Goal: Information Seeking & Learning: Learn about a topic

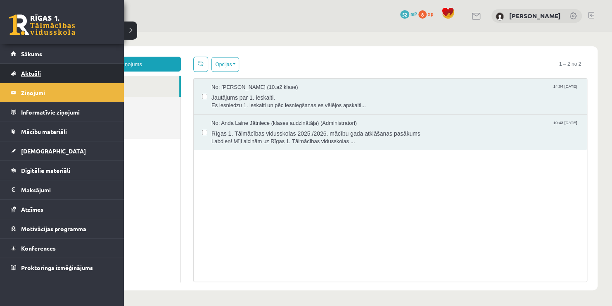
click at [31, 73] on span "Aktuāli" at bounding box center [31, 72] width 20 height 7
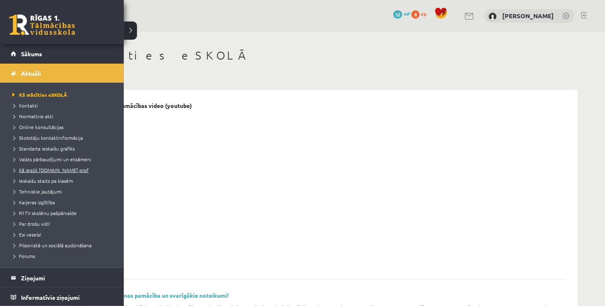
click at [62, 173] on link "Kā iegūt [DOMAIN_NAME] prof" at bounding box center [62, 169] width 105 height 7
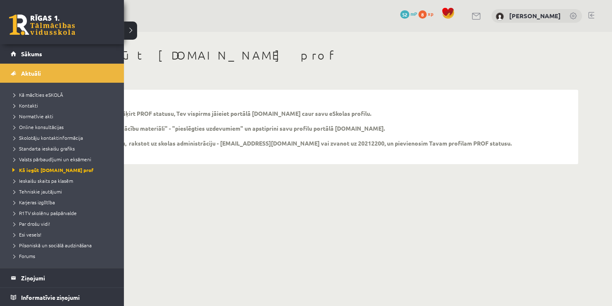
scroll to position [155, 0]
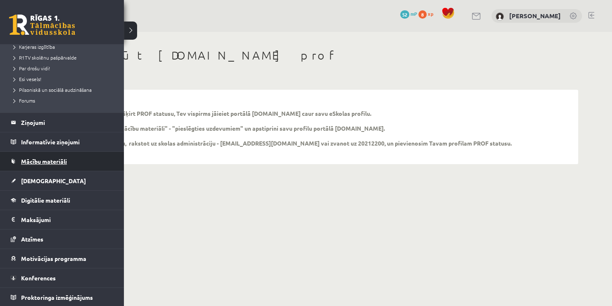
click at [46, 162] on span "Mācību materiāli" at bounding box center [44, 160] width 46 height 7
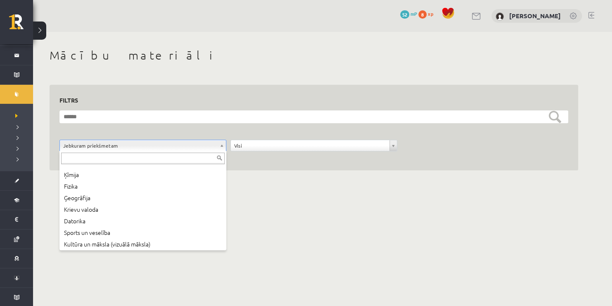
scroll to position [68, 0]
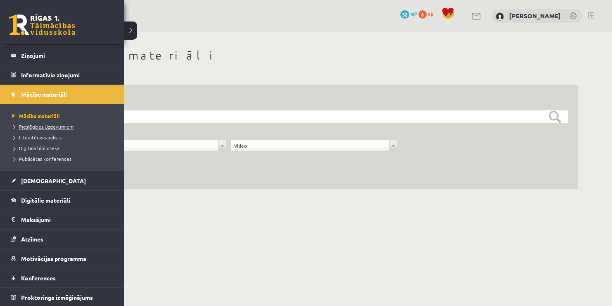
click at [48, 126] on span "Pieslēgties Uzdevumiem" at bounding box center [41, 126] width 63 height 7
click at [48, 128] on span "Pieslēgties Uzdevumiem" at bounding box center [44, 126] width 68 height 7
click at [50, 126] on span "Pieslēgties Uzdevumiem" at bounding box center [44, 126] width 68 height 7
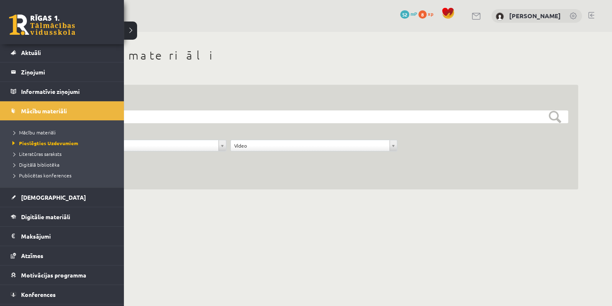
scroll to position [4, 0]
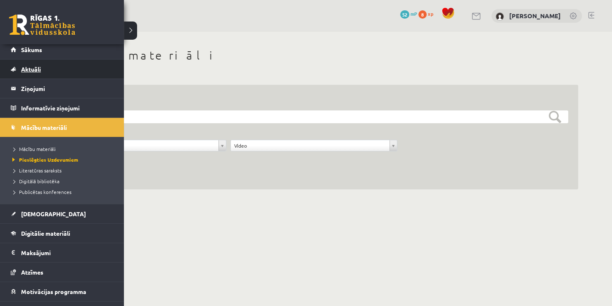
click at [66, 64] on link "Aktuāli" at bounding box center [62, 68] width 103 height 19
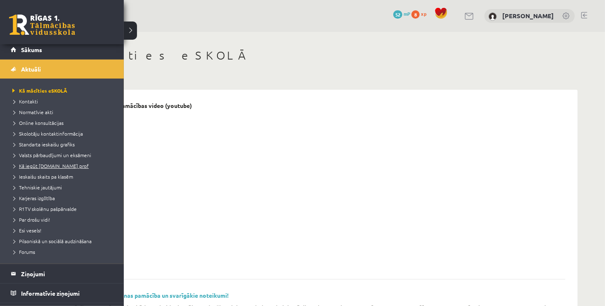
click at [56, 165] on span "Kā iegūt [DOMAIN_NAME] prof" at bounding box center [49, 165] width 78 height 7
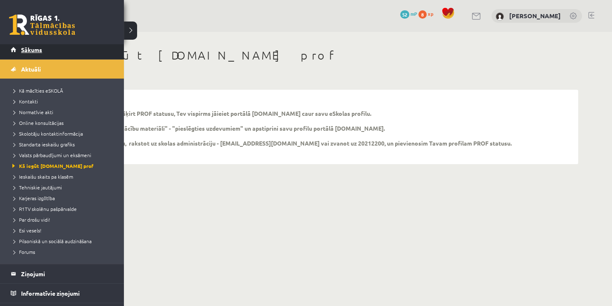
click at [40, 53] on link "Sākums" at bounding box center [62, 49] width 103 height 19
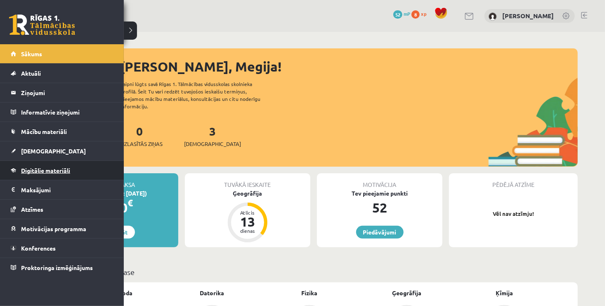
click at [47, 171] on span "Digitālie materiāli" at bounding box center [45, 169] width 49 height 7
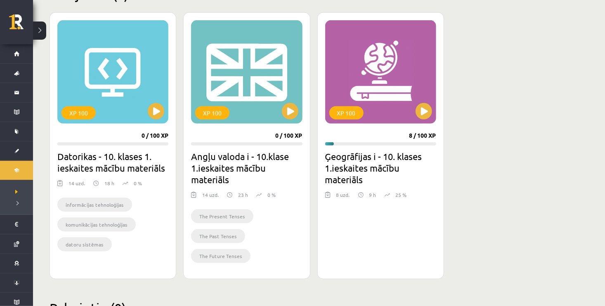
scroll to position [231, 0]
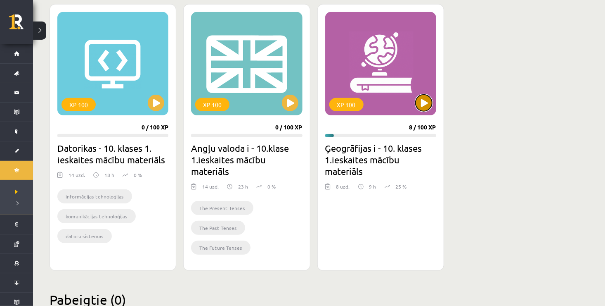
click at [425, 101] on button at bounding box center [424, 103] width 17 height 17
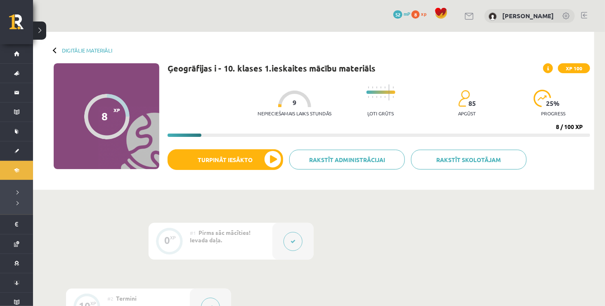
click at [297, 99] on div at bounding box center [294, 98] width 33 height 17
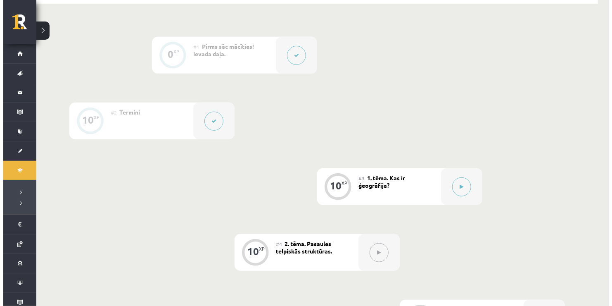
scroll to position [198, 0]
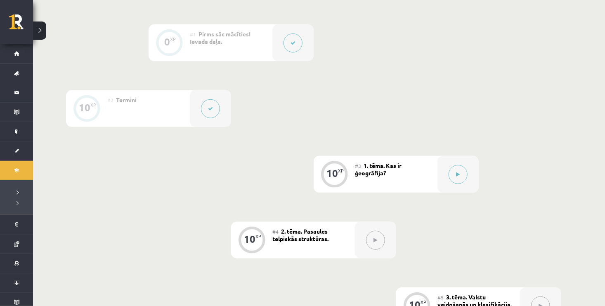
click at [207, 109] on button at bounding box center [210, 108] width 19 height 19
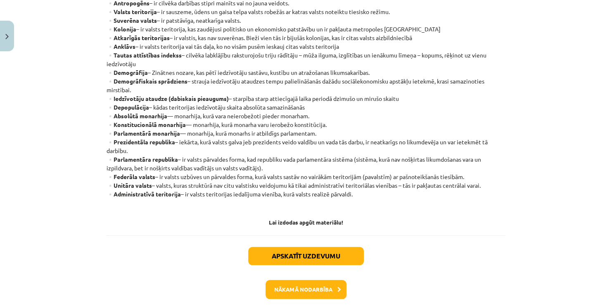
scroll to position [231, 0]
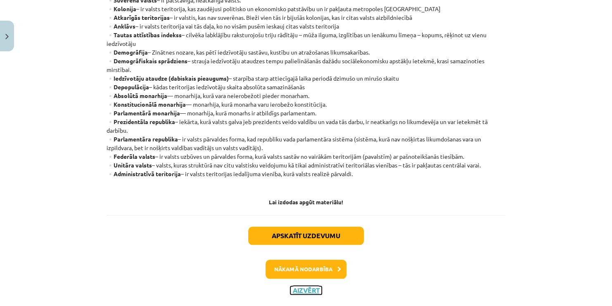
click at [308, 289] on button "Aizvērt" at bounding box center [305, 290] width 31 height 8
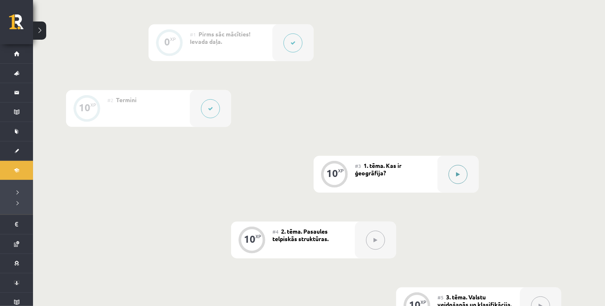
click at [458, 174] on icon at bounding box center [459, 174] width 4 height 5
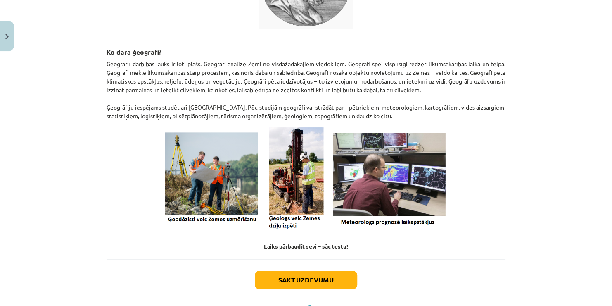
scroll to position [311, 0]
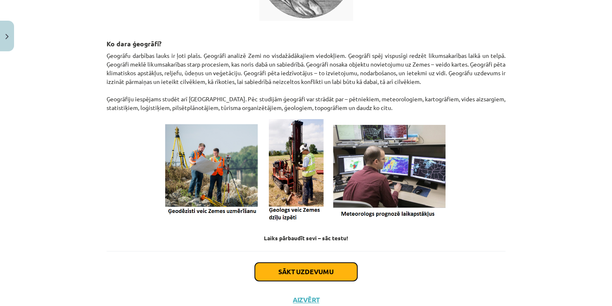
click at [310, 271] on button "Sākt uzdevumu" at bounding box center [306, 271] width 102 height 18
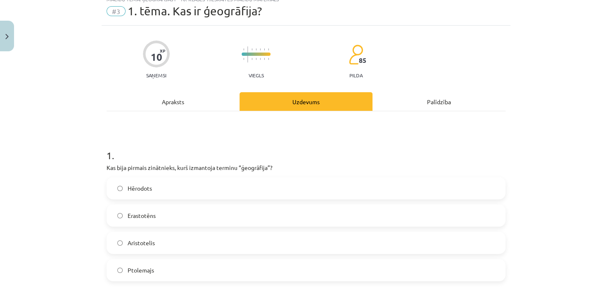
scroll to position [21, 0]
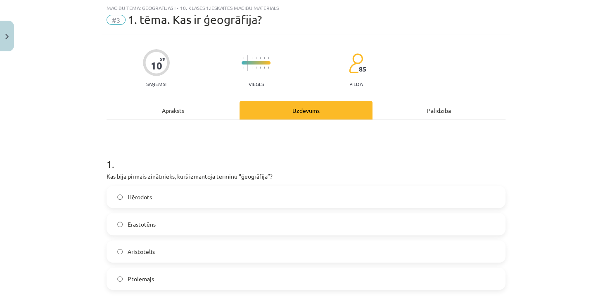
click at [138, 225] on span "Erastotēns" at bounding box center [142, 224] width 28 height 9
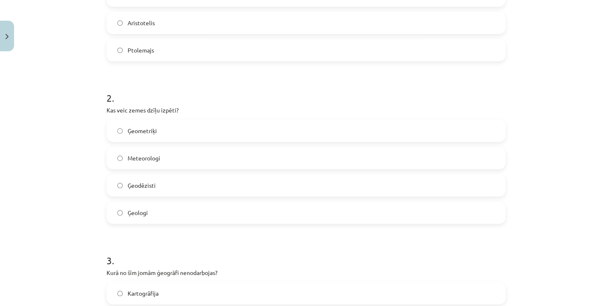
scroll to position [263, 0]
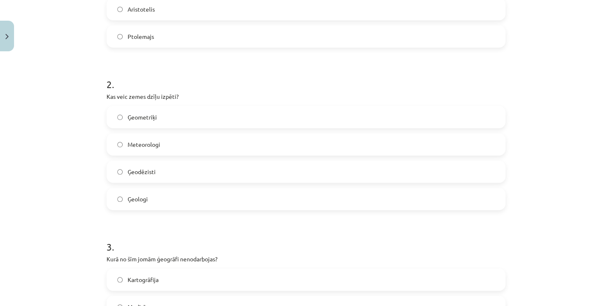
click at [165, 197] on label "Ģeologi" at bounding box center [305, 198] width 397 height 21
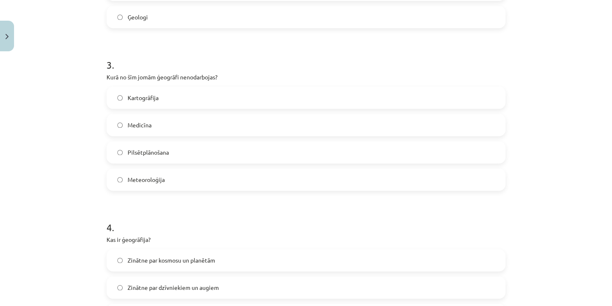
scroll to position [461, 0]
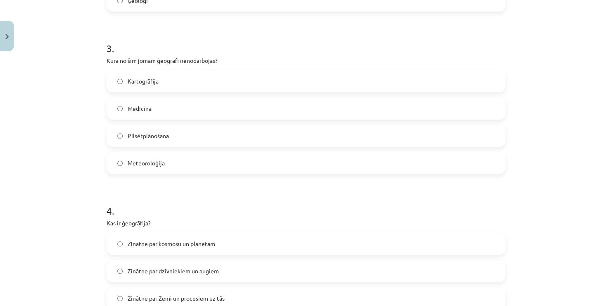
click at [149, 109] on label "Medicīna" at bounding box center [305, 108] width 397 height 21
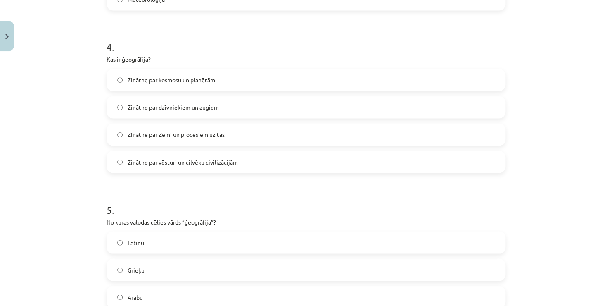
scroll to position [626, 0]
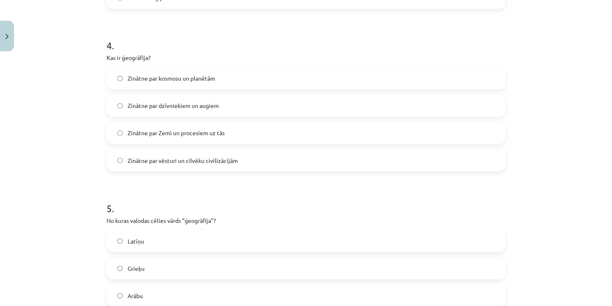
click at [222, 130] on label "Zinātne par Zemi un procesiem uz tās" at bounding box center [305, 132] width 397 height 21
click at [605, 299] on div "Mācību tēma: Ģeogrāfijas i - 10. klases 1.ieskaites mācību materiāls #3 1. tēma…" at bounding box center [306, 153] width 612 height 306
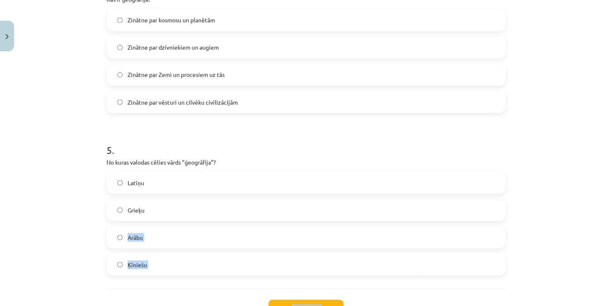
click at [608, 300] on div "Mācību tēma: Ģeogrāfijas i - 10. klases 1.ieskaites mācību materiāls #3 1. tēma…" at bounding box center [306, 153] width 612 height 306
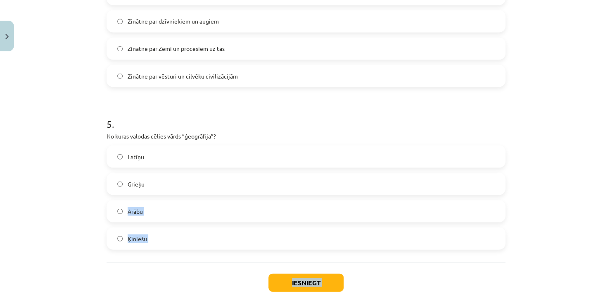
scroll to position [717, 0]
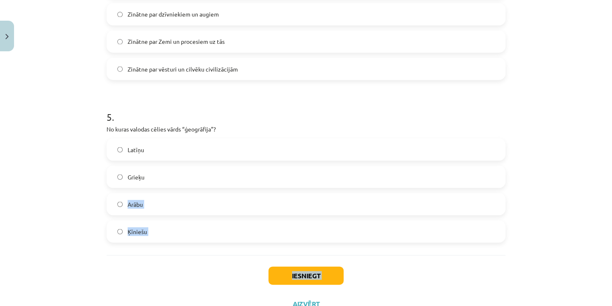
click at [480, 221] on label "Ķīniešu" at bounding box center [305, 231] width 397 height 21
click at [214, 168] on label "Grieķu" at bounding box center [305, 176] width 397 height 21
click at [275, 275] on button "Iesniegt" at bounding box center [305, 275] width 75 height 18
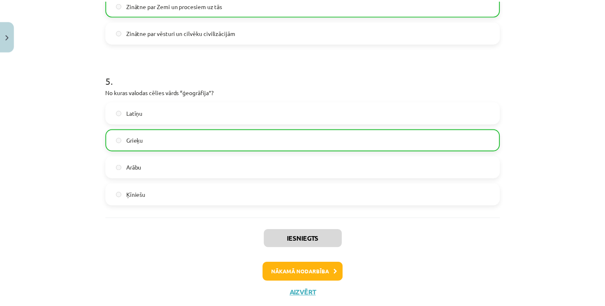
scroll to position [775, 0]
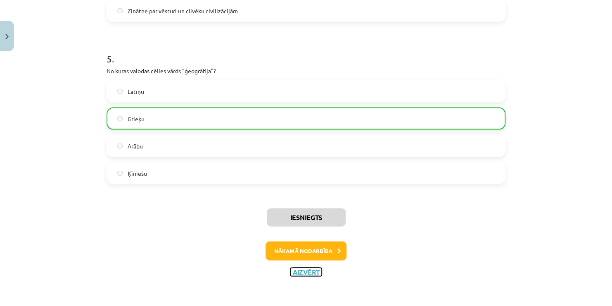
click at [305, 273] on button "Aizvērt" at bounding box center [305, 272] width 31 height 8
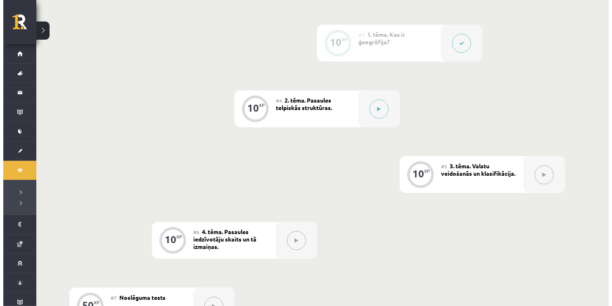
scroll to position [325, 0]
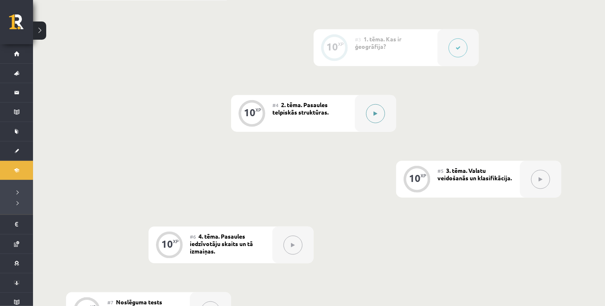
click at [377, 114] on icon at bounding box center [376, 113] width 4 height 5
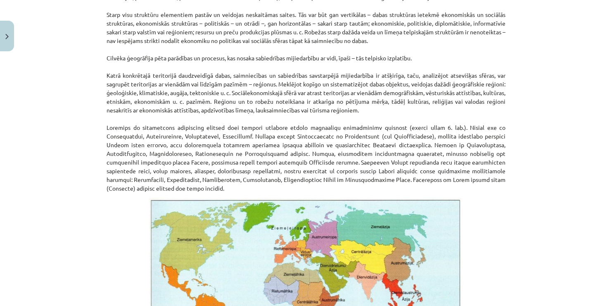
scroll to position [315, 0]
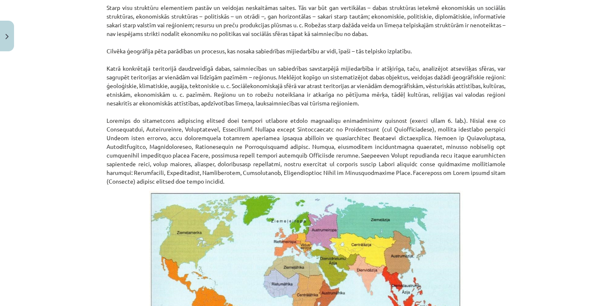
click at [288, 111] on p "Cilvēku apdzīvotā pasaule nav viendabīga, to veido neskaitāmu visdažādāko struk…" at bounding box center [306, 64] width 399 height 243
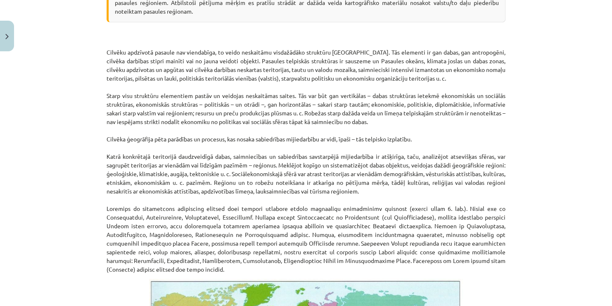
scroll to position [233, 0]
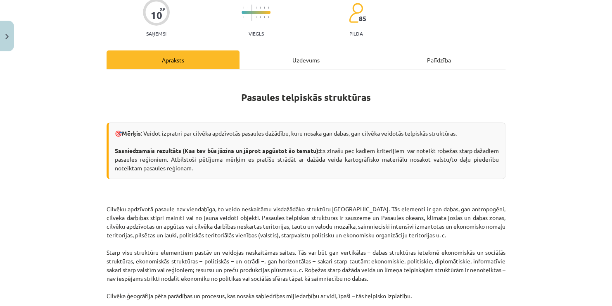
scroll to position [82, 0]
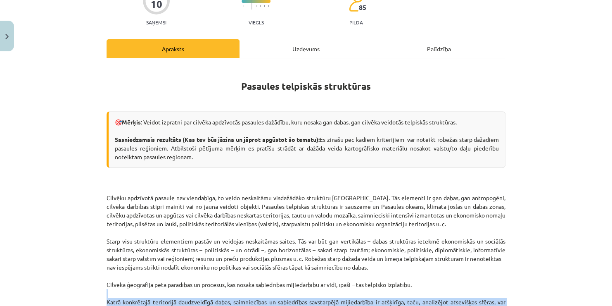
drag, startPoint x: 602, startPoint y: 291, endPoint x: 607, endPoint y: 297, distance: 8.0
click at [607, 297] on div "Mācību tēma: Ģeogrāfijas i - 10. klases 1.ieskaites mācību materiāls #4 2. tēma…" at bounding box center [306, 153] width 612 height 306
drag, startPoint x: 607, startPoint y: 297, endPoint x: 584, endPoint y: 289, distance: 24.3
click at [584, 289] on div "Mācību tēma: Ģeogrāfijas i - 10. klases 1.ieskaites mācību materiāls #4 2. tēma…" at bounding box center [306, 153] width 612 height 306
click at [594, 297] on div "Mācību tēma: Ģeogrāfijas i - 10. klases 1.ieskaites mācību materiāls #4 2. tēma…" at bounding box center [306, 153] width 612 height 306
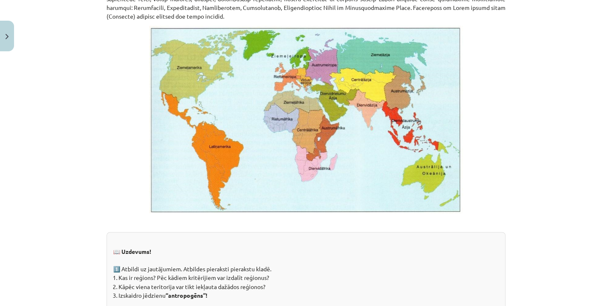
scroll to position [462, 0]
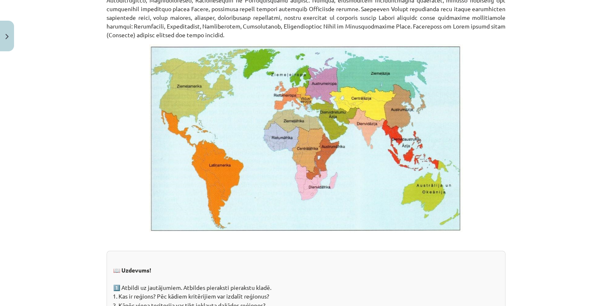
click at [428, 54] on img at bounding box center [306, 137] width 314 height 187
click at [415, 114] on img at bounding box center [306, 137] width 314 height 187
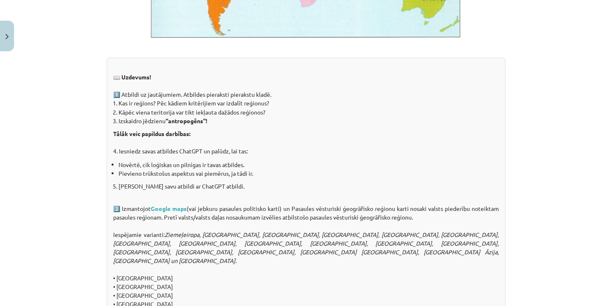
scroll to position [627, 0]
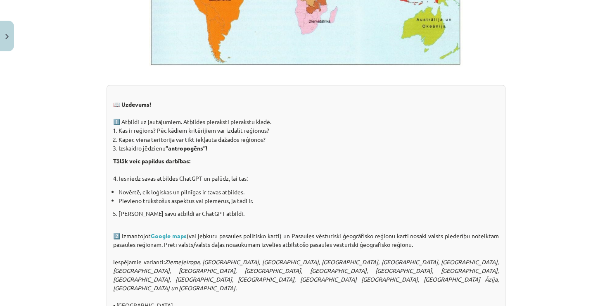
click at [603, 4] on div "Mācību tēma: Ģeogrāfijas i - 10. klases 1.ieskaites mācību materiāls #4 2. tēma…" at bounding box center [306, 153] width 612 height 306
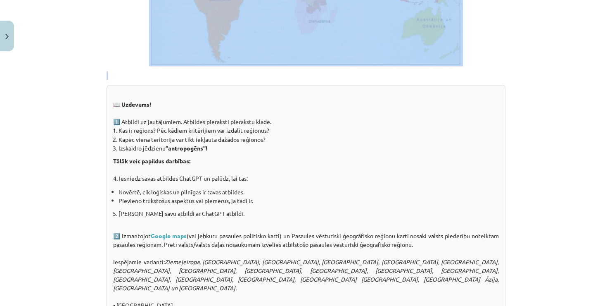
click at [603, 4] on div "Mācību tēma: Ģeogrāfijas i - 10. klases 1.ieskaites mācību materiāls #4 2. tēma…" at bounding box center [306, 153] width 612 height 306
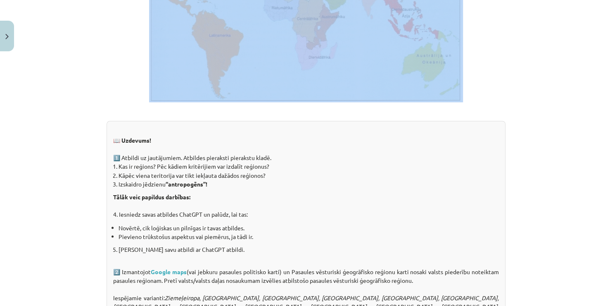
drag, startPoint x: 603, startPoint y: 4, endPoint x: 609, endPoint y: 5, distance: 5.4
click at [609, 5] on div "Mācību tēma: Ģeogrāfijas i - 10. klases 1.ieskaites mācību materiāls #4 2. tēma…" at bounding box center [306, 153] width 612 height 306
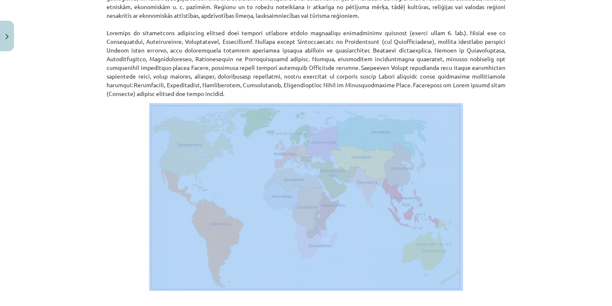
scroll to position [387, 0]
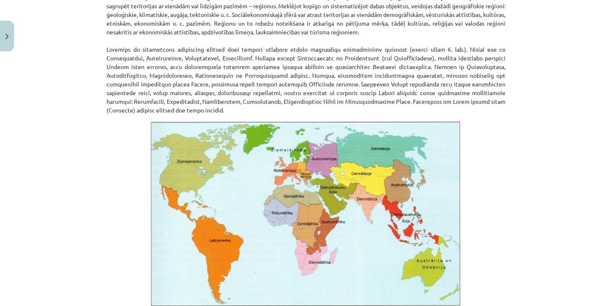
click at [539, 95] on div "Mācību tēma: Ģeogrāfijas i - 10. klases 1.ieskaites mācību materiāls #4 2. tēma…" at bounding box center [306, 153] width 612 height 306
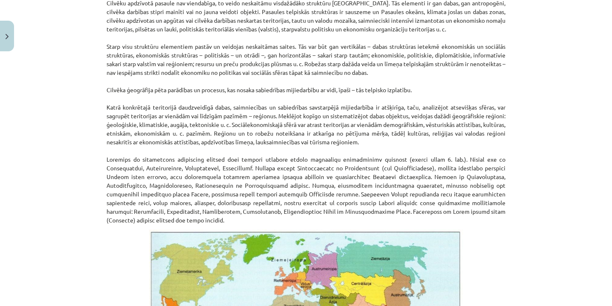
scroll to position [254, 0]
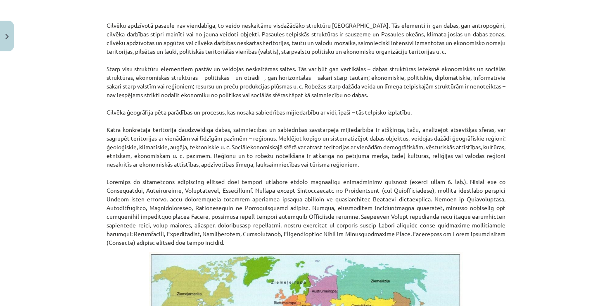
click at [605, 3] on div "Mācību tēma: Ģeogrāfijas i - 10. klases 1.ieskaites mācību materiāls #4 2. tēma…" at bounding box center [306, 153] width 612 height 306
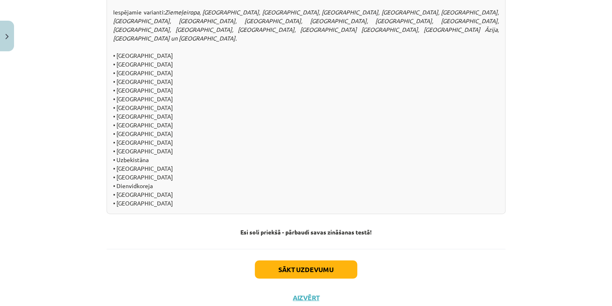
scroll to position [893, 0]
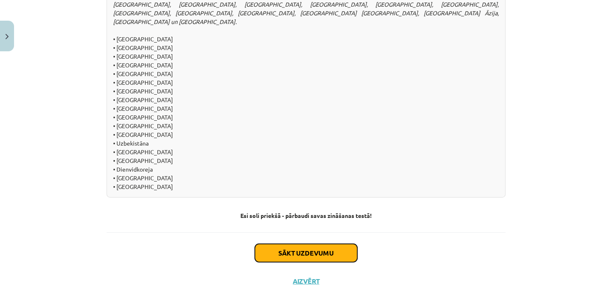
click at [282, 244] on button "Sākt uzdevumu" at bounding box center [306, 253] width 102 height 18
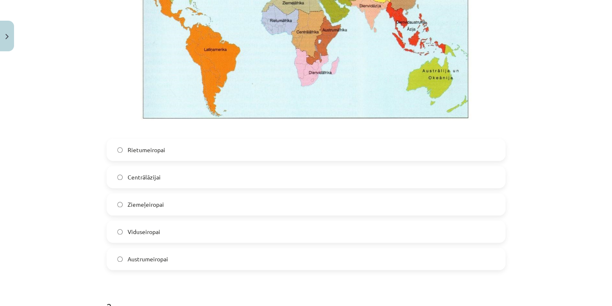
scroll to position [285, 0]
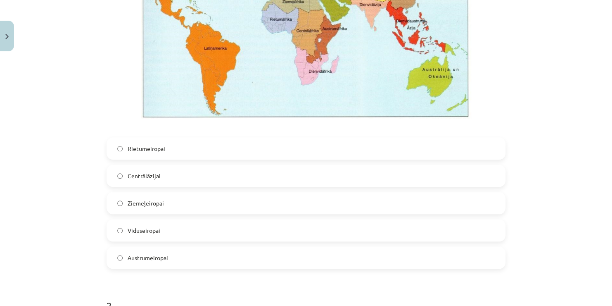
click at [192, 236] on label "Viduseiropai" at bounding box center [305, 230] width 397 height 21
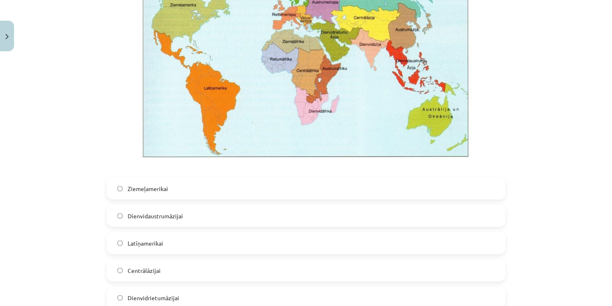
scroll to position [653, 0]
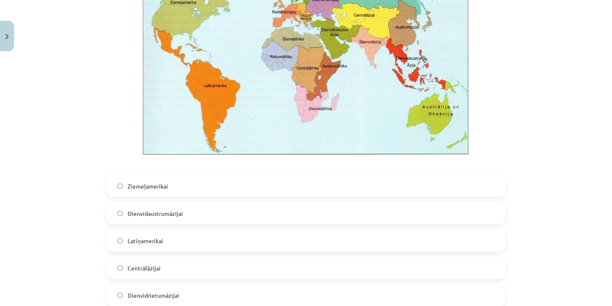
click at [209, 214] on label "Dienvidaustrumāzijai" at bounding box center [305, 212] width 397 height 21
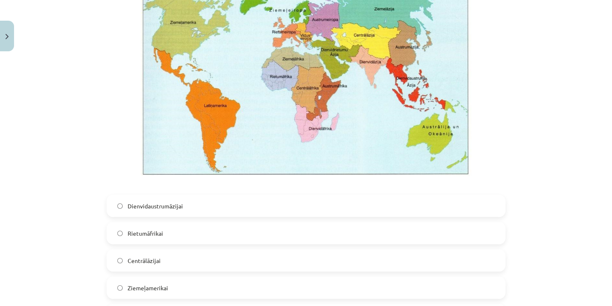
scroll to position [1050, 0]
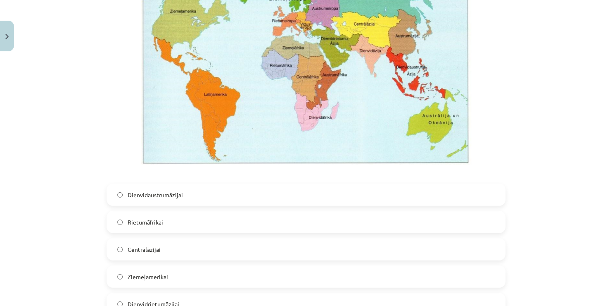
drag, startPoint x: 609, startPoint y: 300, endPoint x: 373, endPoint y: 224, distance: 247.2
click at [373, 224] on label "Rietumāfrikai" at bounding box center [305, 221] width 397 height 21
click at [270, 179] on div "3 . Kuram no minētajiem pasaules vēsturiski ģeogrāfiskajam reģioniem pieder Tai…" at bounding box center [306, 120] width 399 height 389
click at [264, 184] on label "Dienvidaustrumāzijai" at bounding box center [305, 194] width 397 height 21
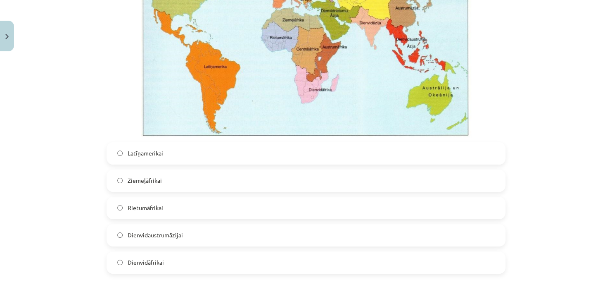
scroll to position [1496, 0]
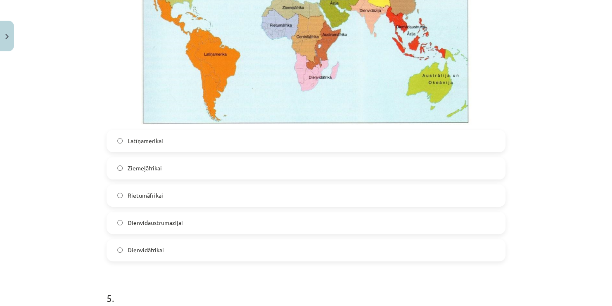
click at [185, 252] on label "Dienvidāfrikai" at bounding box center [305, 250] width 397 height 21
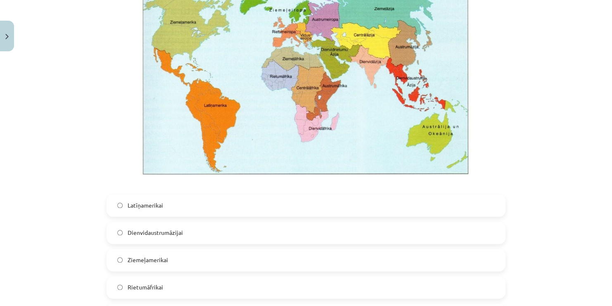
scroll to position [1853, 0]
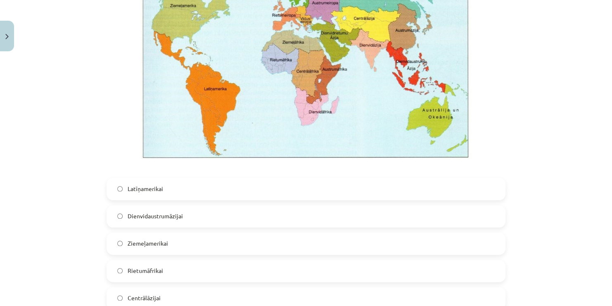
click at [261, 179] on label "Latīņamerikai" at bounding box center [305, 188] width 397 height 21
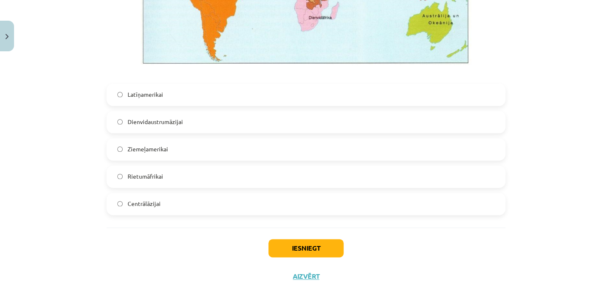
scroll to position [1952, 0]
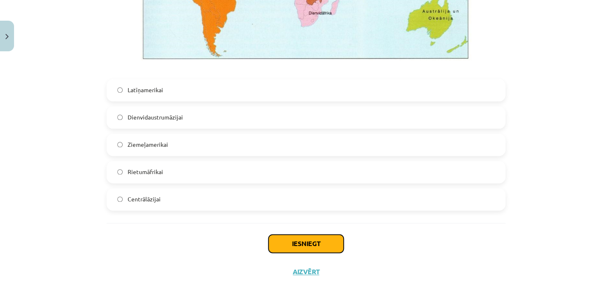
click at [298, 239] on button "Iesniegt" at bounding box center [305, 243] width 75 height 18
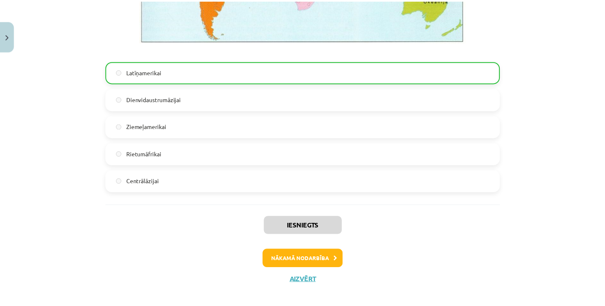
scroll to position [1978, 0]
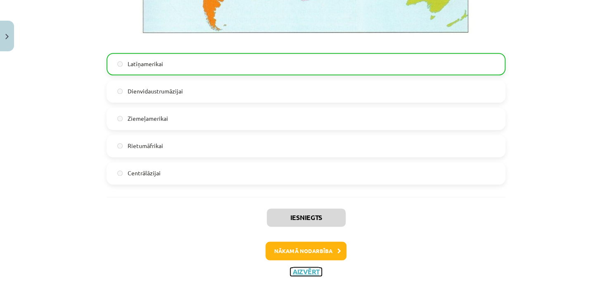
click at [299, 272] on button "Aizvērt" at bounding box center [305, 271] width 31 height 8
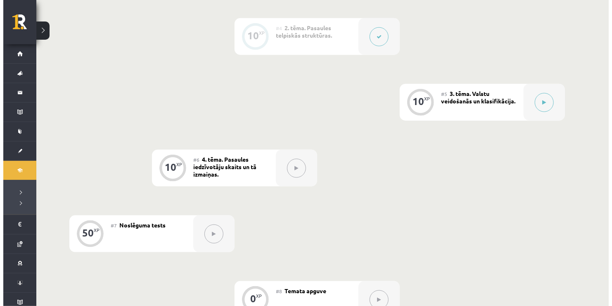
scroll to position [434, 0]
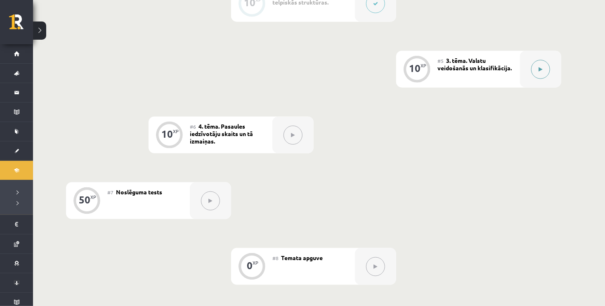
click at [544, 67] on button at bounding box center [540, 69] width 19 height 19
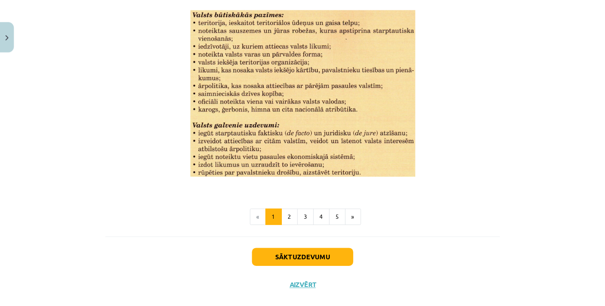
scroll to position [1081, 0]
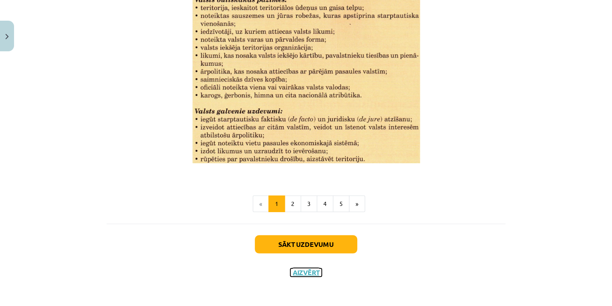
click at [307, 273] on button "Aizvērt" at bounding box center [305, 272] width 31 height 8
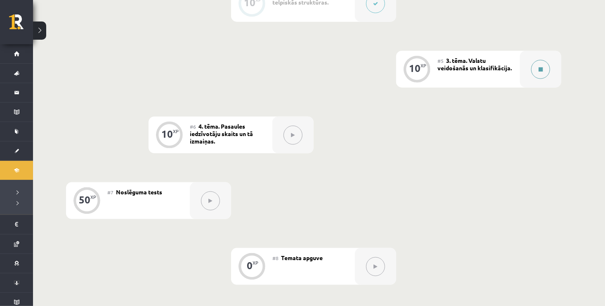
click at [548, 66] on button at bounding box center [540, 69] width 19 height 19
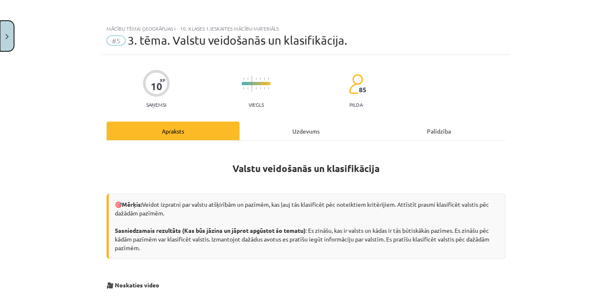
click at [10, 38] on button "Close" at bounding box center [7, 36] width 14 height 31
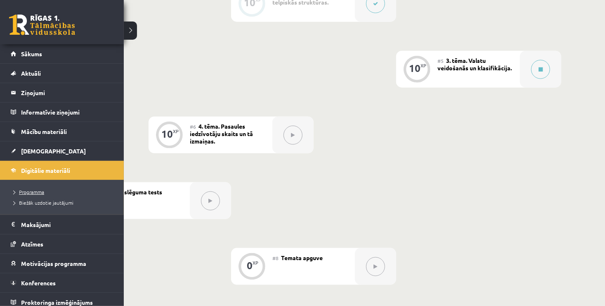
click at [32, 190] on span "Programma" at bounding box center [27, 191] width 34 height 7
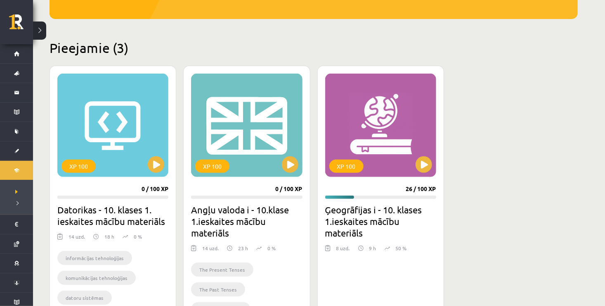
scroll to position [171, 0]
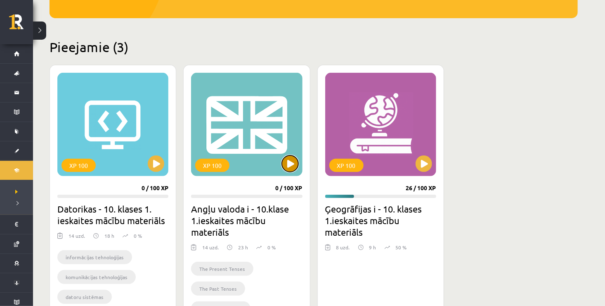
click at [288, 167] on button at bounding box center [290, 163] width 17 height 17
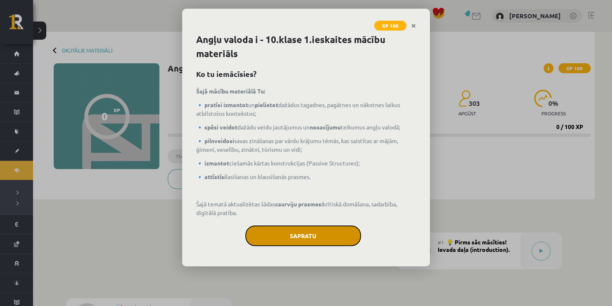
click at [309, 228] on button "Sapratu" at bounding box center [303, 235] width 116 height 21
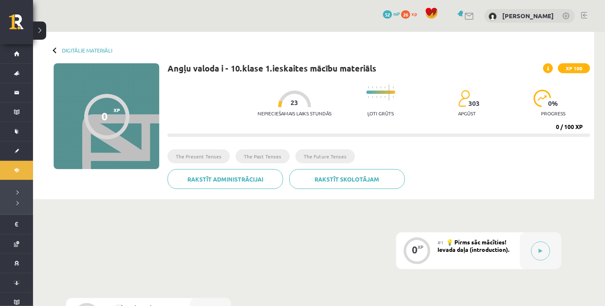
click at [56, 50] on div at bounding box center [56, 50] width 6 height 6
click at [72, 49] on link "Digitālie materiāli" at bounding box center [87, 50] width 50 height 6
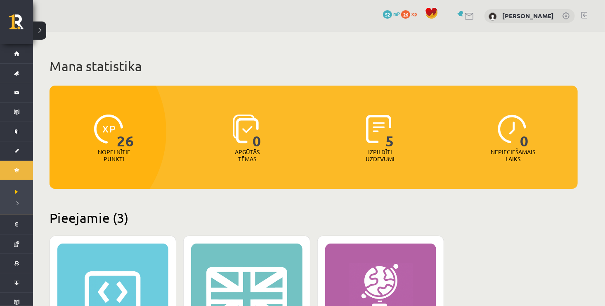
click at [605, 301] on div "Mana statistika 26 Nopelnītie punkti 0 Apgūtās tēmas 5 Izpildīti uzdevumi 0 Nep…" at bounding box center [319, 298] width 572 height 533
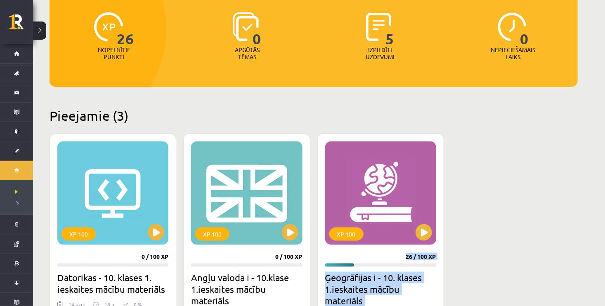
click at [605, 204] on html "0 Dāvanas 52 mP 26 xp [PERSON_NAME] Sākums Aktuāli Kā mācīties eSKOLĀ Kontakti …" at bounding box center [302, 51] width 605 height 306
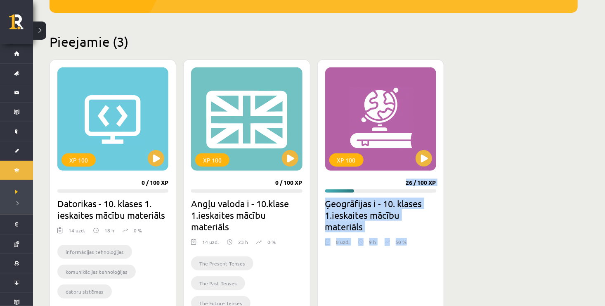
scroll to position [178, 0]
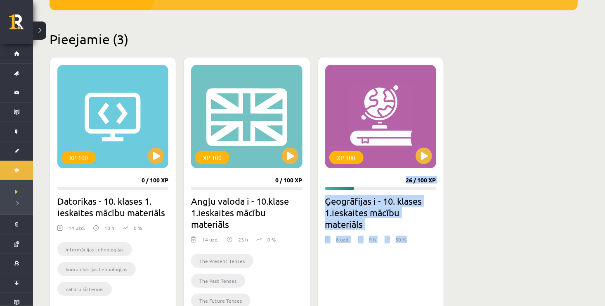
click at [379, 200] on h2 "Ģeogrāfijas i - 10. klases 1.ieskaites mācību materiāls" at bounding box center [380, 212] width 111 height 35
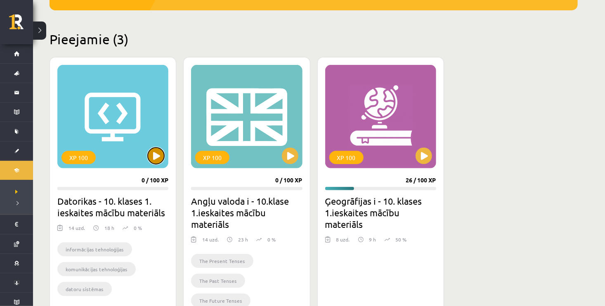
click at [157, 155] on button at bounding box center [156, 155] width 17 height 17
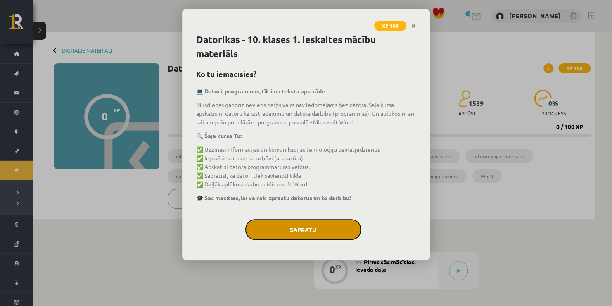
click at [297, 235] on button "Sapratu" at bounding box center [303, 229] width 116 height 21
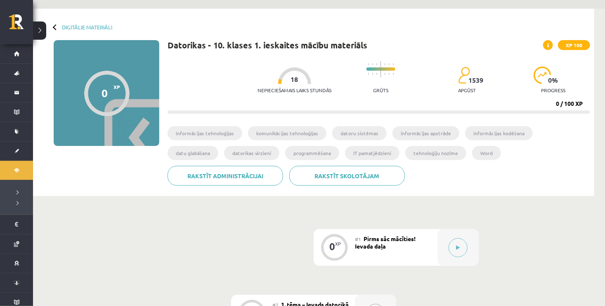
scroll to position [12, 0]
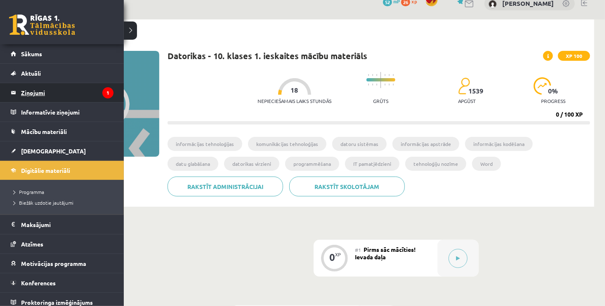
click at [63, 94] on legend "Ziņojumi 1" at bounding box center [67, 92] width 92 height 19
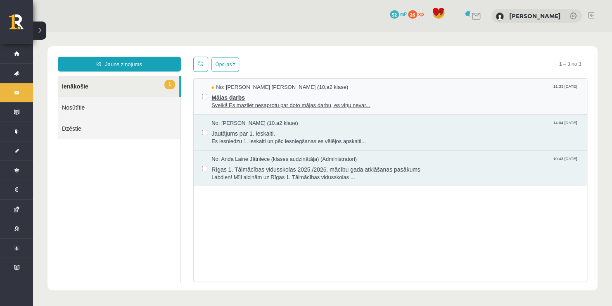
click at [223, 106] on span "Sveiki! Es mazliet nesaprotu par doto mājas darbu, es viņu nevar..." at bounding box center [394, 106] width 367 height 8
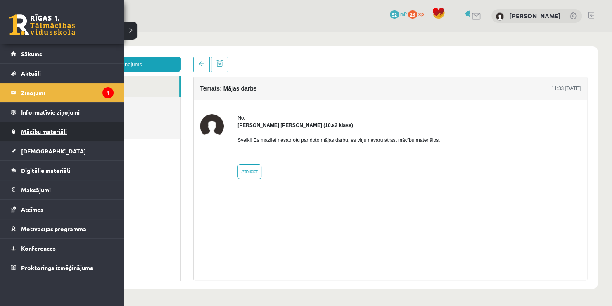
click at [58, 129] on span "Mācību materiāli" at bounding box center [44, 131] width 46 height 7
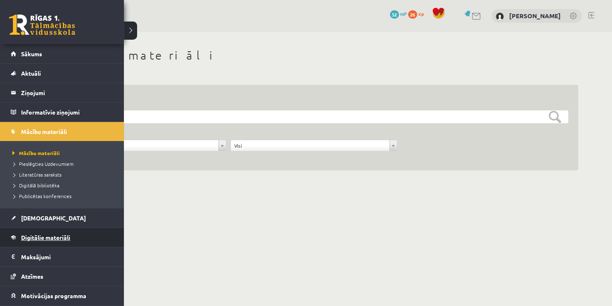
click at [45, 233] on link "Digitālie materiāli" at bounding box center [62, 237] width 103 height 19
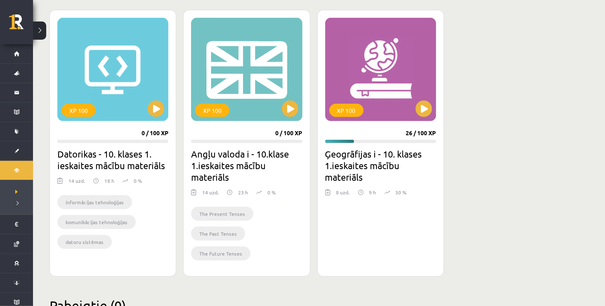
scroll to position [242, 0]
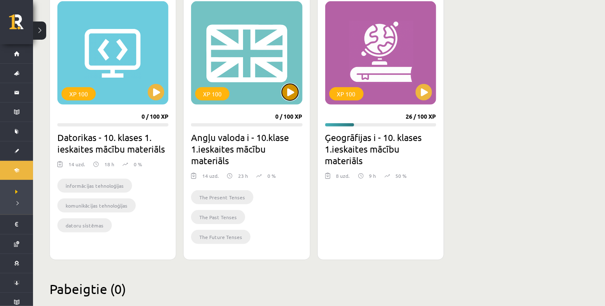
click at [286, 92] on button at bounding box center [290, 92] width 17 height 17
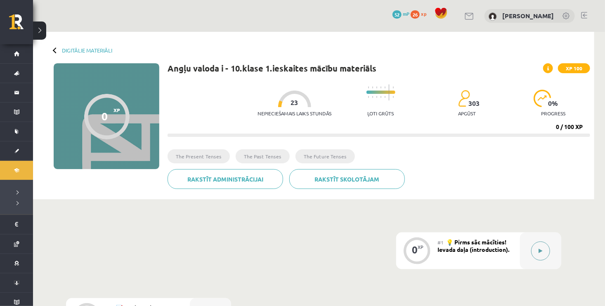
click at [541, 253] on button at bounding box center [540, 250] width 19 height 19
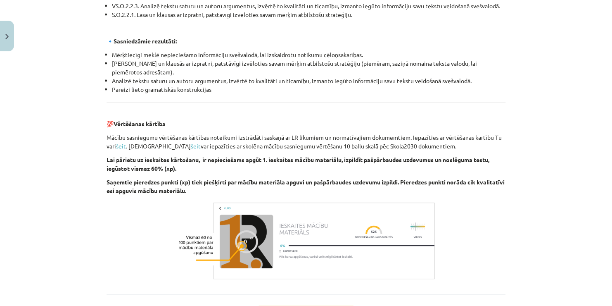
scroll to position [936, 0]
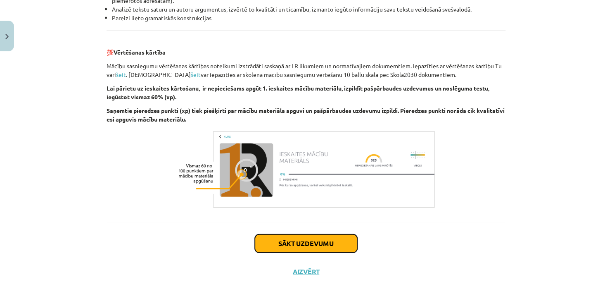
click at [318, 243] on button "Sākt uzdevumu" at bounding box center [306, 243] width 102 height 18
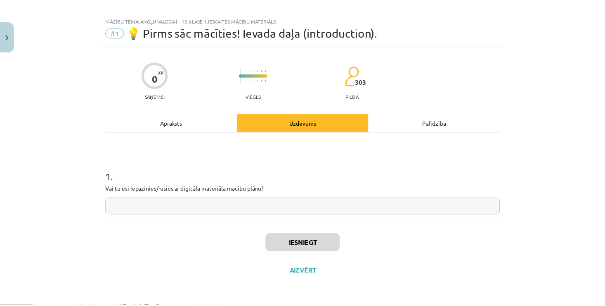
scroll to position [8, 0]
click at [233, 204] on input "text" at bounding box center [306, 206] width 399 height 17
type input "*"
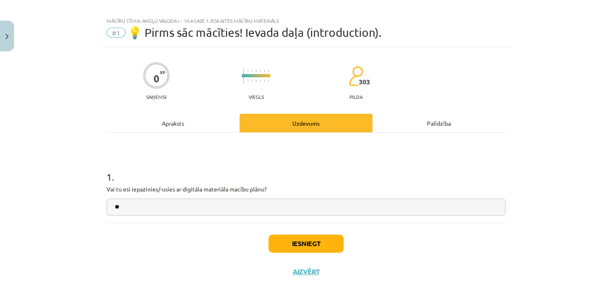
type input "**"
click at [285, 240] on button "Iesniegt" at bounding box center [305, 243] width 75 height 18
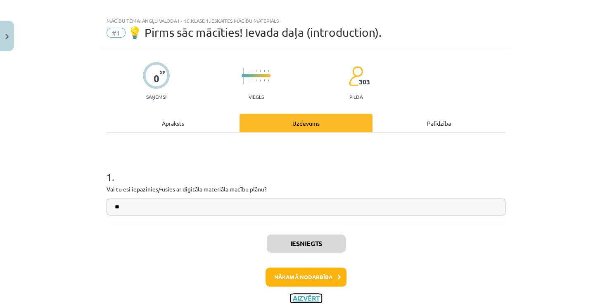
click at [306, 296] on button "Aizvērt" at bounding box center [305, 298] width 31 height 8
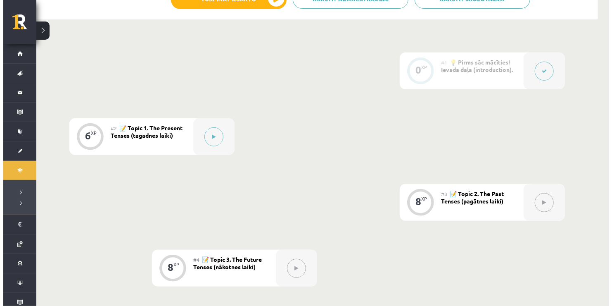
scroll to position [182, 0]
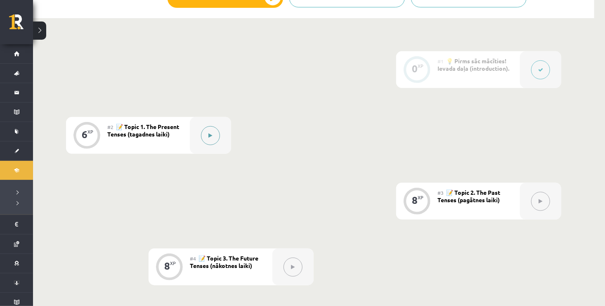
click at [209, 137] on icon at bounding box center [211, 135] width 4 height 5
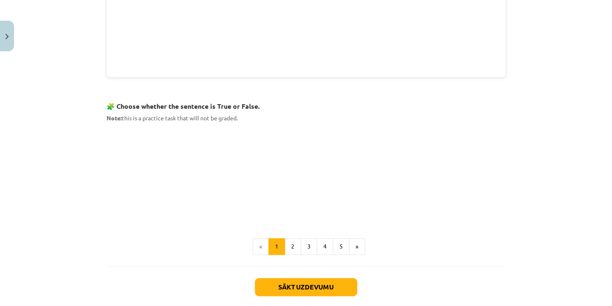
scroll to position [479, 0]
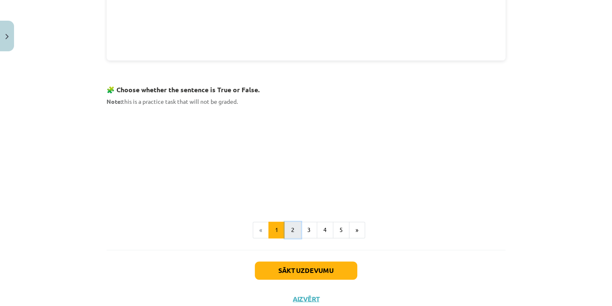
click at [288, 224] on button "2" at bounding box center [293, 229] width 17 height 17
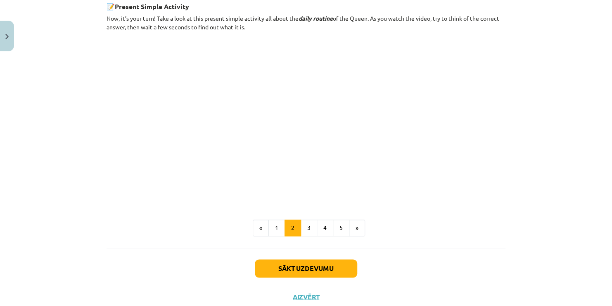
scroll to position [486, 0]
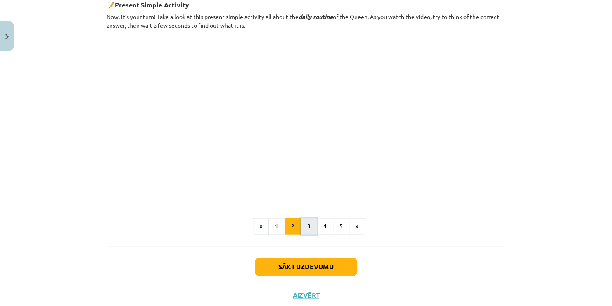
click at [303, 223] on button "3" at bounding box center [309, 226] width 17 height 17
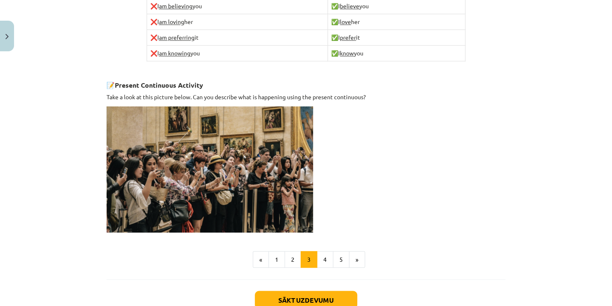
scroll to position [570, 0]
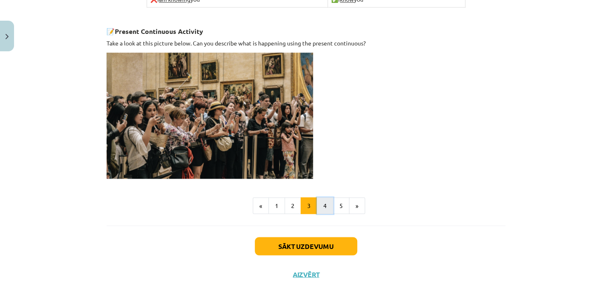
click at [322, 200] on button "4" at bounding box center [325, 205] width 17 height 17
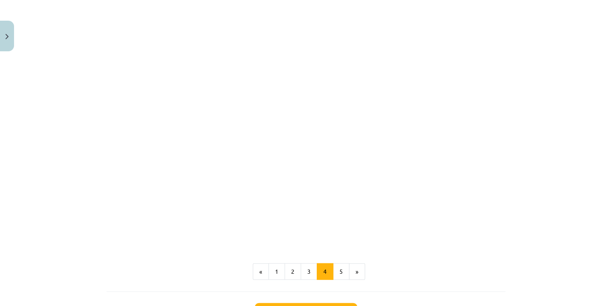
scroll to position [729, 0]
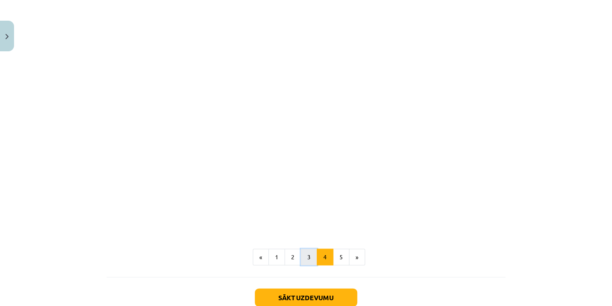
click at [307, 248] on button "3" at bounding box center [309, 256] width 17 height 17
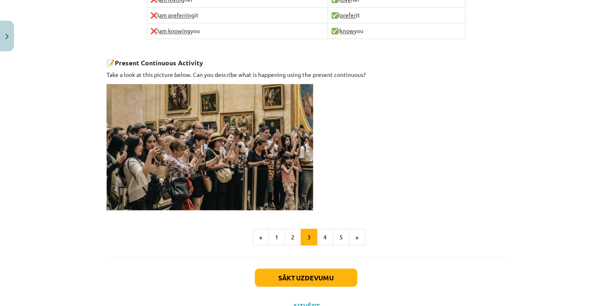
scroll to position [570, 0]
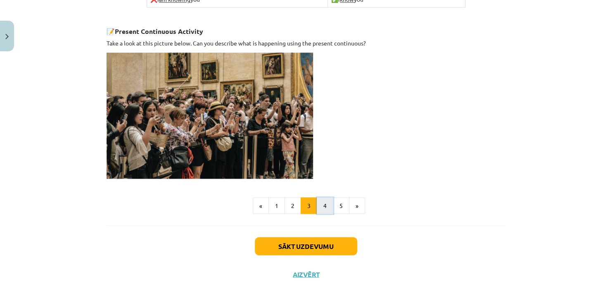
click at [325, 197] on button "4" at bounding box center [325, 205] width 17 height 17
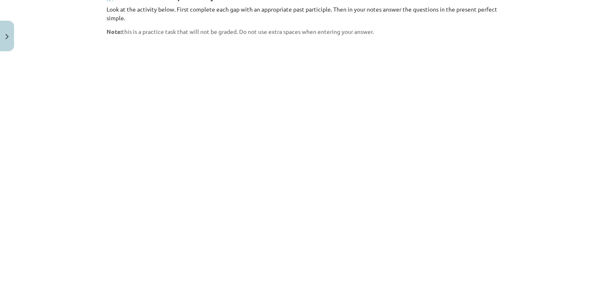
scroll to position [637, 0]
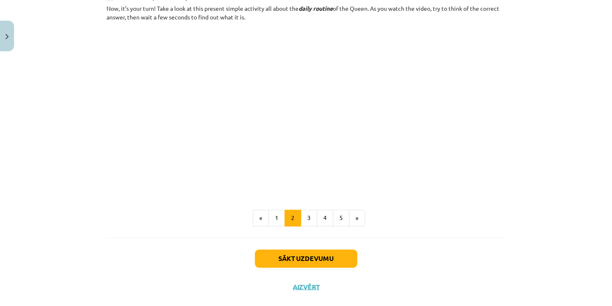
scroll to position [507, 0]
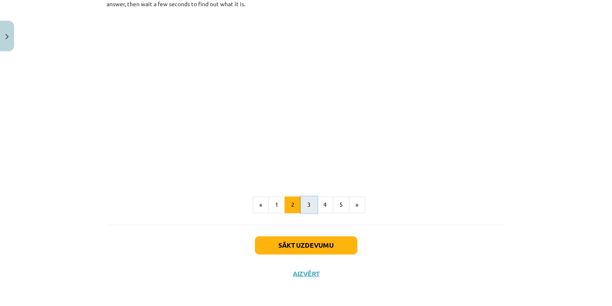
click at [306, 203] on button "3" at bounding box center [309, 204] width 17 height 17
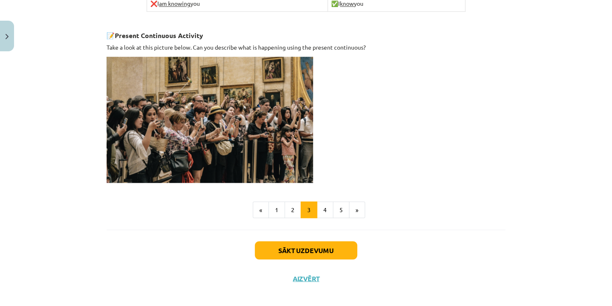
scroll to position [570, 0]
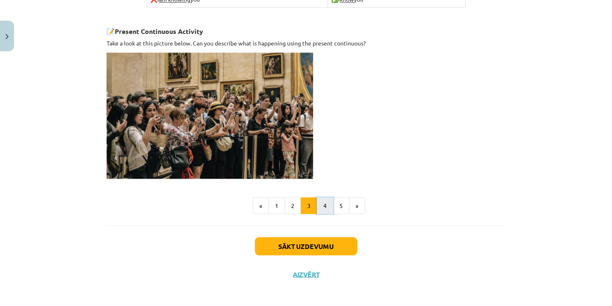
click at [322, 204] on button "4" at bounding box center [325, 205] width 17 height 17
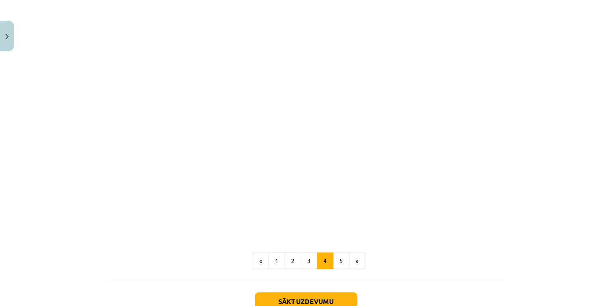
scroll to position [729, 0]
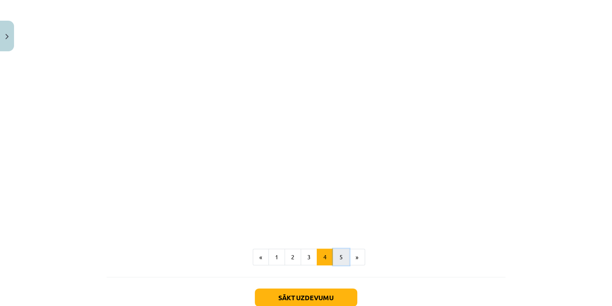
click at [335, 248] on button "5" at bounding box center [341, 256] width 17 height 17
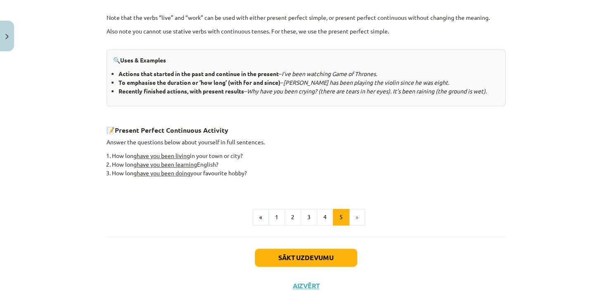
scroll to position [347, 0]
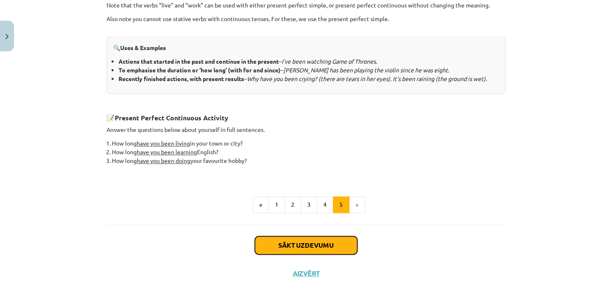
click at [310, 243] on button "Sākt uzdevumu" at bounding box center [306, 245] width 102 height 18
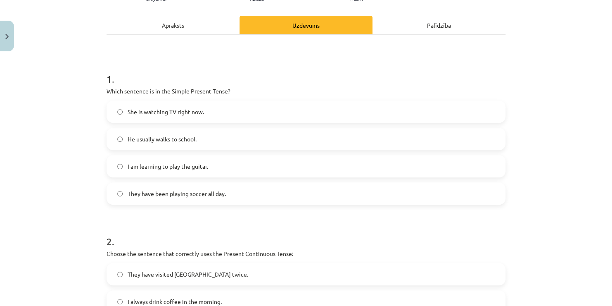
scroll to position [67, 0]
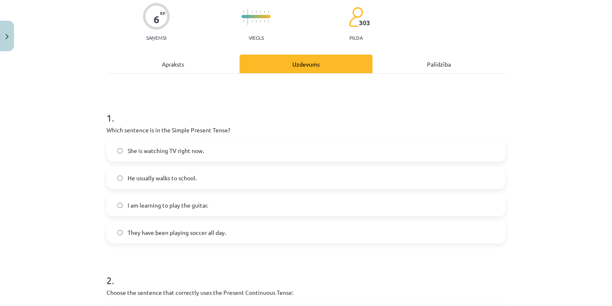
click at [190, 171] on label "He usually walks to school." at bounding box center [305, 177] width 397 height 21
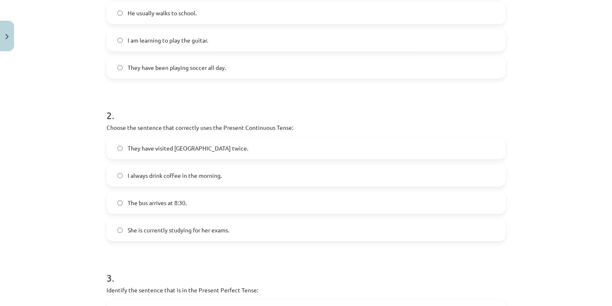
scroll to position [232, 0]
click at [210, 225] on span "She is currently studying for her exams." at bounding box center [179, 229] width 102 height 9
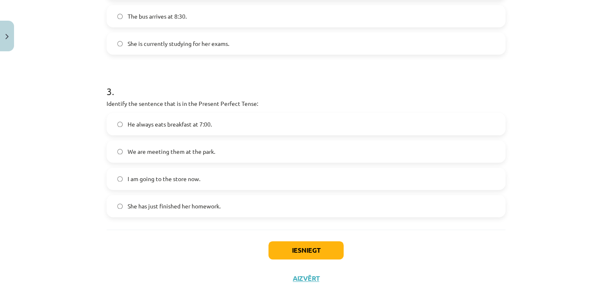
scroll to position [424, 0]
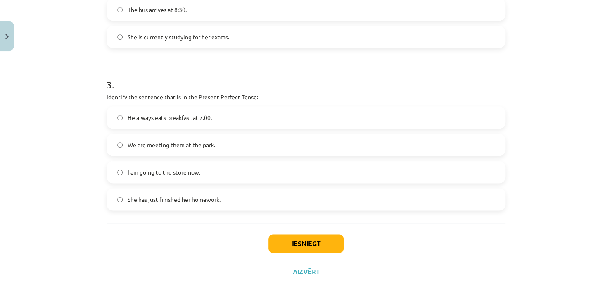
click at [182, 193] on label "She has just finished her homework." at bounding box center [305, 199] width 397 height 21
click at [299, 240] on button "Iesniegt" at bounding box center [305, 243] width 75 height 18
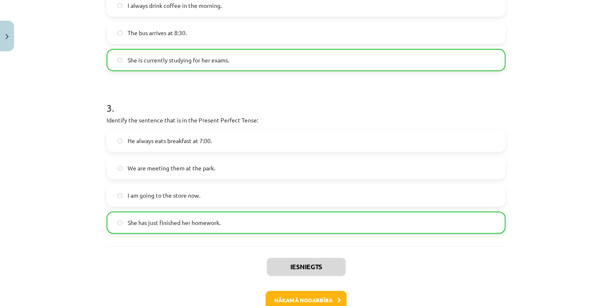
scroll to position [451, 0]
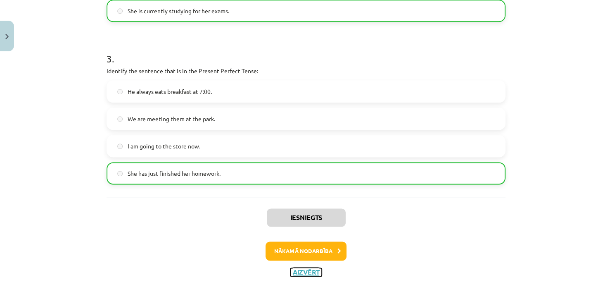
click at [299, 273] on button "Aizvērt" at bounding box center [305, 272] width 31 height 8
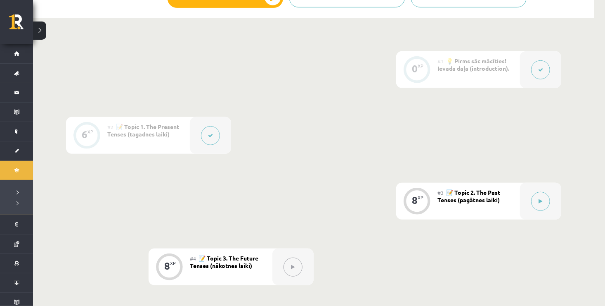
click at [209, 140] on button at bounding box center [210, 135] width 19 height 19
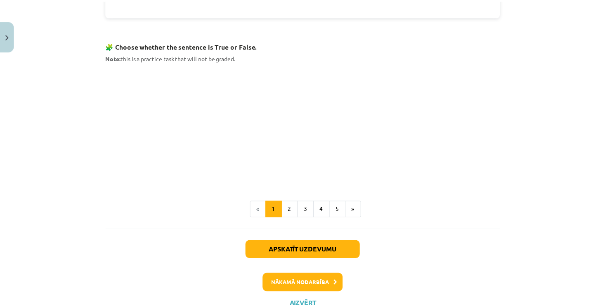
scroll to position [553, 0]
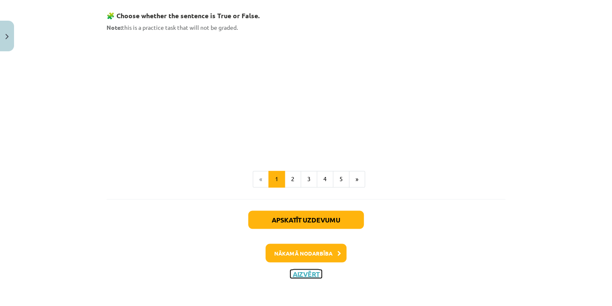
click at [309, 269] on button "Aizvērt" at bounding box center [305, 273] width 31 height 8
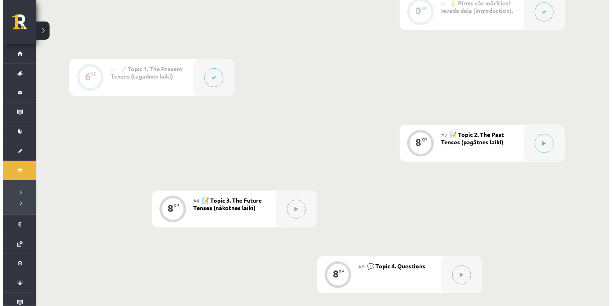
scroll to position [236, 0]
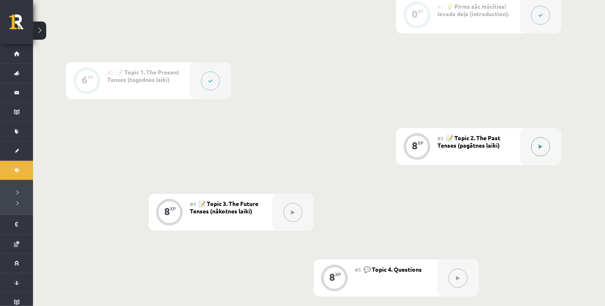
click at [541, 147] on icon at bounding box center [541, 146] width 4 height 5
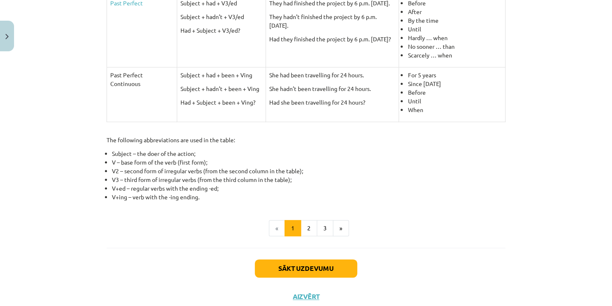
scroll to position [385, 0]
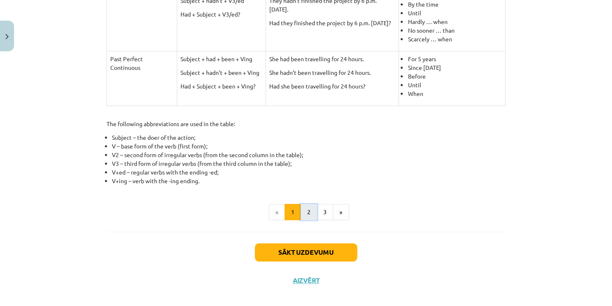
click at [302, 206] on button "2" at bounding box center [309, 212] width 17 height 17
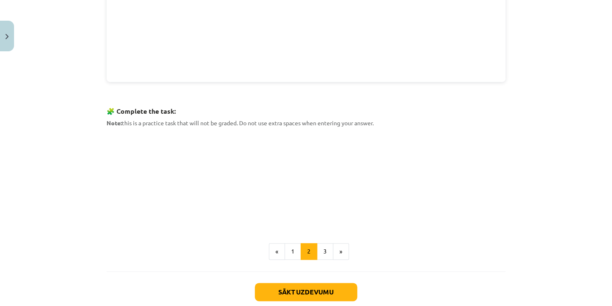
scroll to position [324, 0]
click at [318, 253] on button "3" at bounding box center [325, 250] width 17 height 17
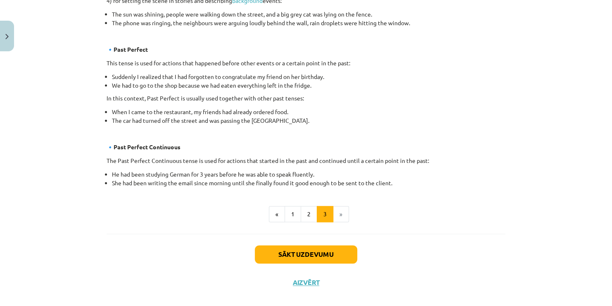
scroll to position [477, 0]
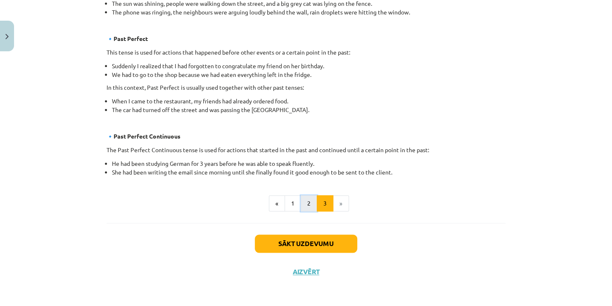
click at [309, 205] on button "2" at bounding box center [309, 203] width 17 height 17
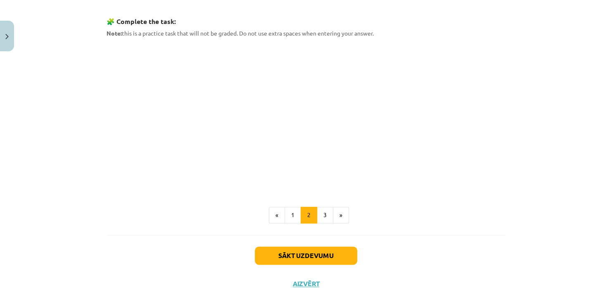
scroll to position [423, 0]
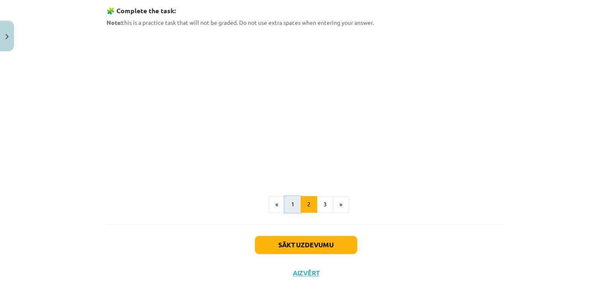
click at [289, 204] on button "1" at bounding box center [293, 204] width 17 height 17
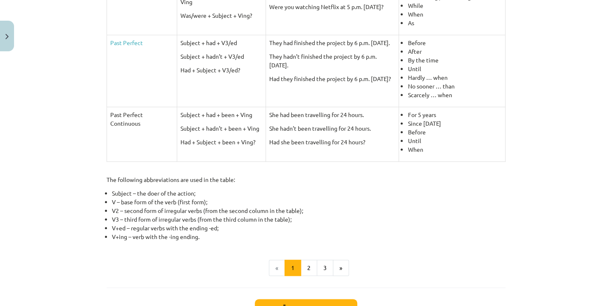
scroll to position [393, 0]
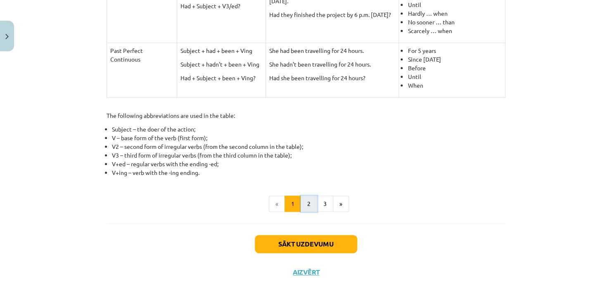
click at [303, 202] on button "2" at bounding box center [309, 203] width 17 height 17
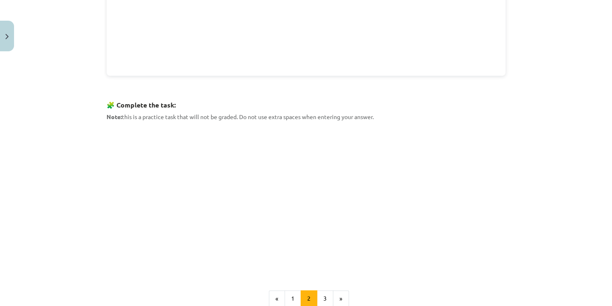
scroll to position [351, 0]
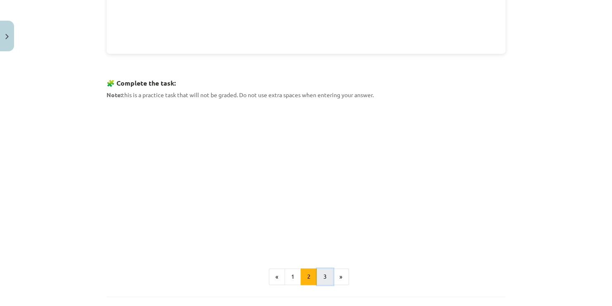
click at [321, 279] on button "3" at bounding box center [325, 276] width 17 height 17
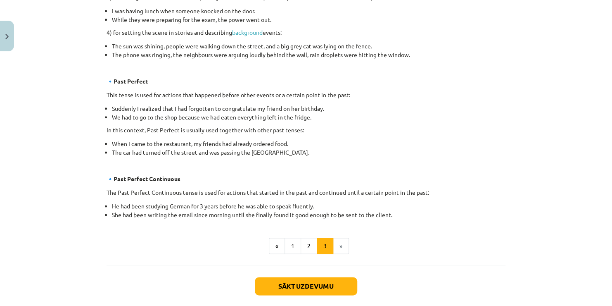
scroll to position [445, 0]
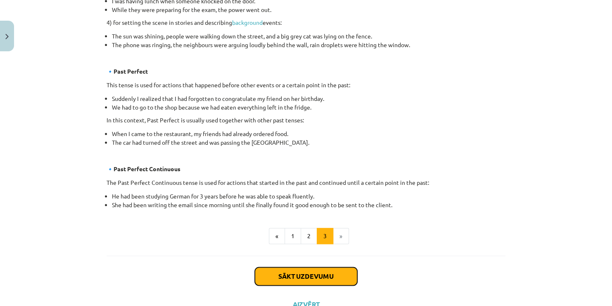
click at [322, 269] on button "Sākt uzdevumu" at bounding box center [306, 276] width 102 height 18
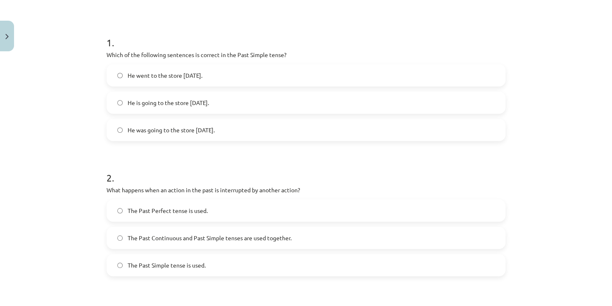
scroll to position [126, 0]
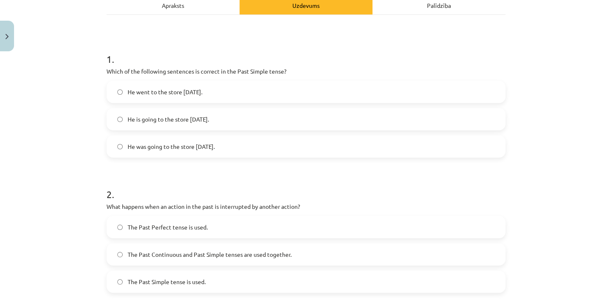
click at [213, 97] on label "He went to the store [DATE]." at bounding box center [305, 91] width 397 height 21
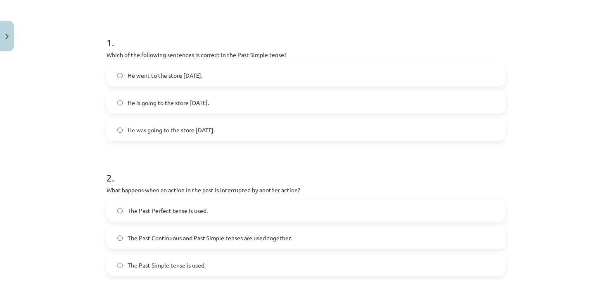
scroll to position [159, 0]
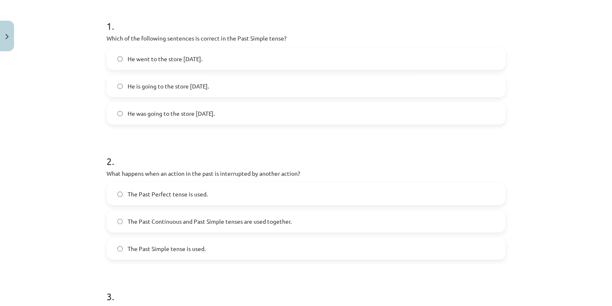
click at [225, 218] on span "The Past Continuous and Past Simple tenses are used together." at bounding box center [210, 221] width 164 height 9
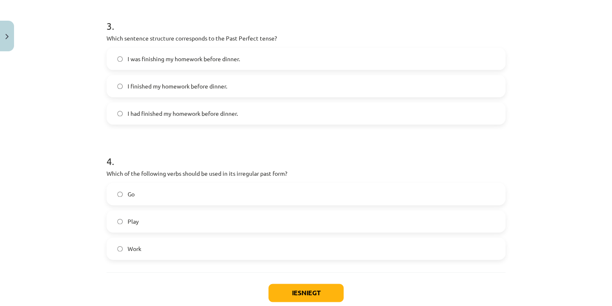
scroll to position [445, 0]
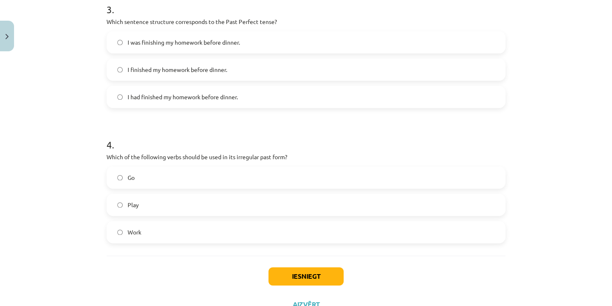
click at [194, 98] on span "I had finished my homework before dinner." at bounding box center [183, 96] width 110 height 9
click at [154, 175] on label "Go" at bounding box center [305, 177] width 397 height 21
click at [296, 272] on button "Iesniegt" at bounding box center [305, 276] width 75 height 18
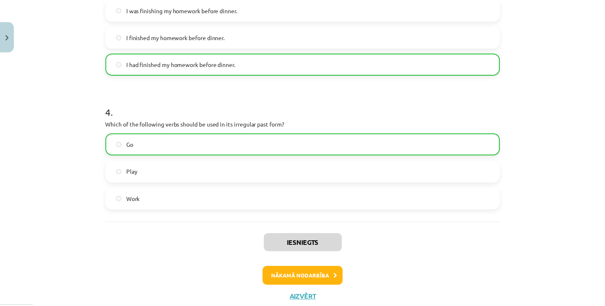
scroll to position [504, 0]
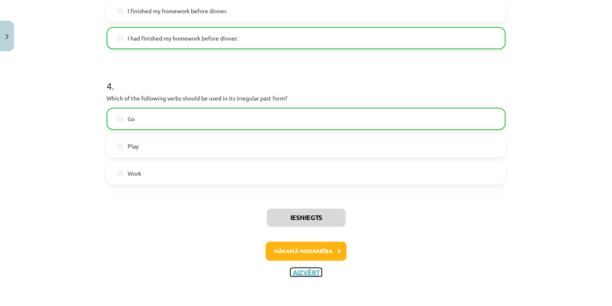
click at [299, 273] on button "Aizvērt" at bounding box center [305, 272] width 31 height 8
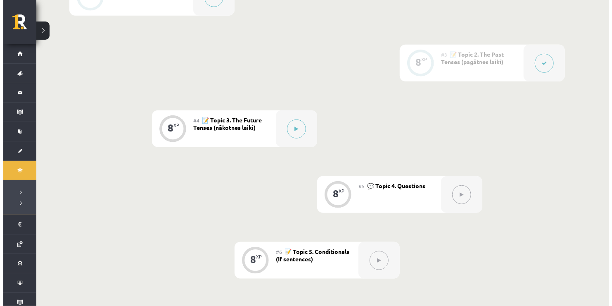
scroll to position [314, 0]
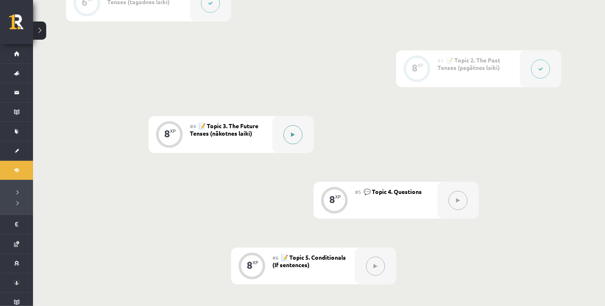
click at [292, 138] on button at bounding box center [293, 134] width 19 height 19
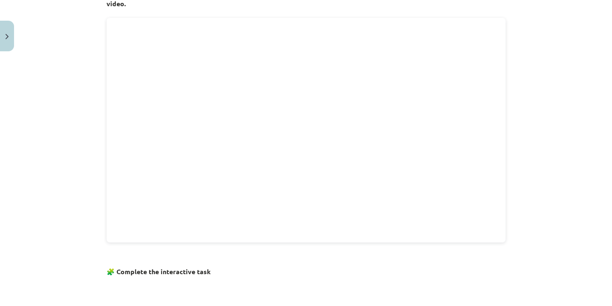
scroll to position [264, 0]
